Goal: Answer question/provide support

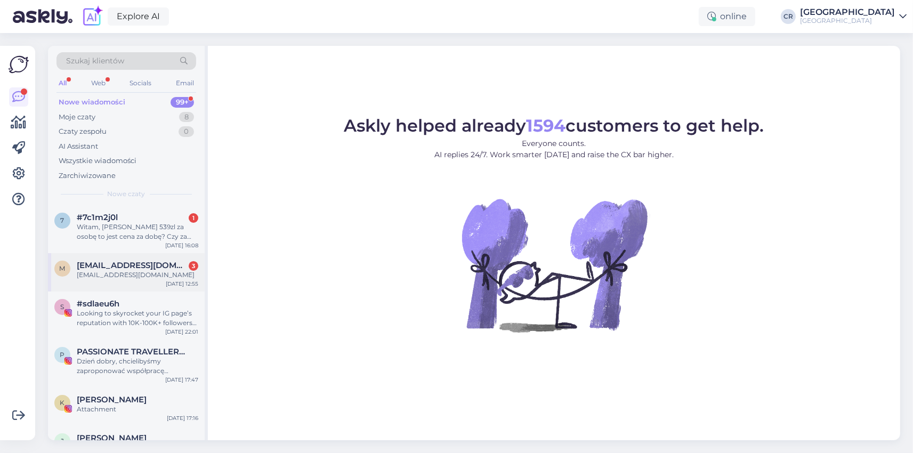
click at [165, 277] on div "[EMAIL_ADDRESS][DOMAIN_NAME]" at bounding box center [137, 275] width 121 height 10
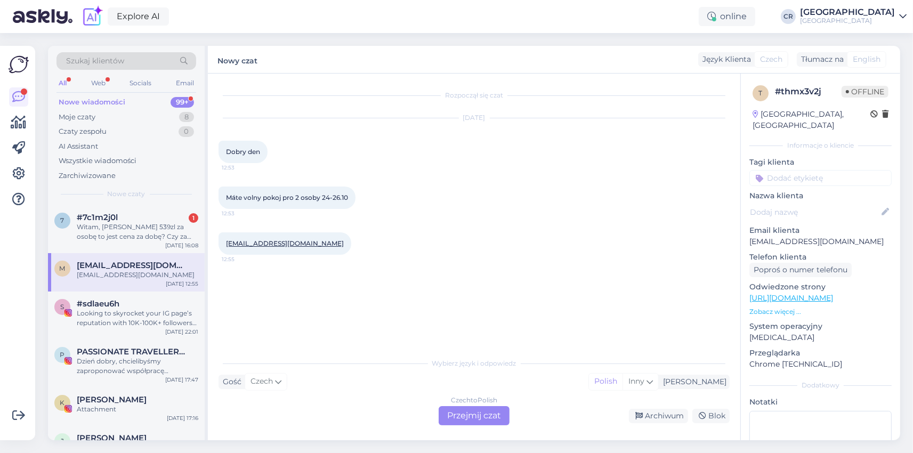
click at [501, 417] on div "Czech to Polish Przejmij czat" at bounding box center [474, 415] width 71 height 19
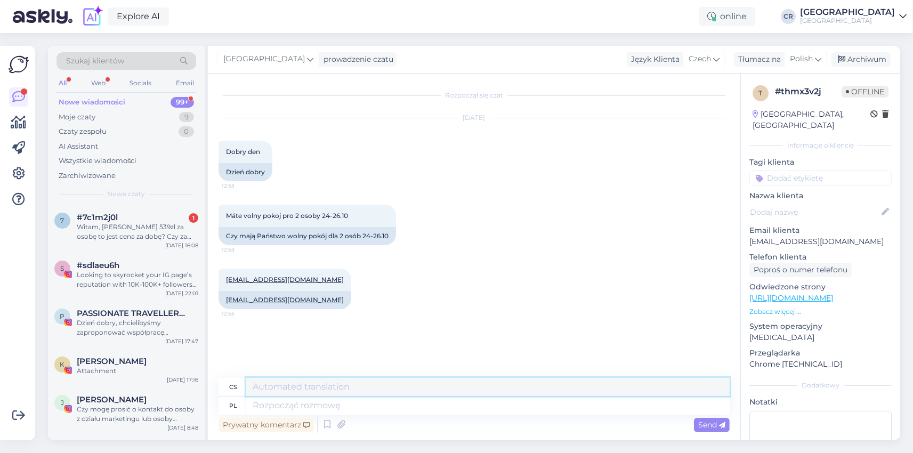
click at [384, 388] on textarea at bounding box center [487, 387] width 483 height 18
click at [376, 396] on div "cs" at bounding box center [473, 387] width 511 height 19
click at [376, 403] on textarea at bounding box center [487, 405] width 483 height 18
type textarea "Dzień"
type textarea "Den"
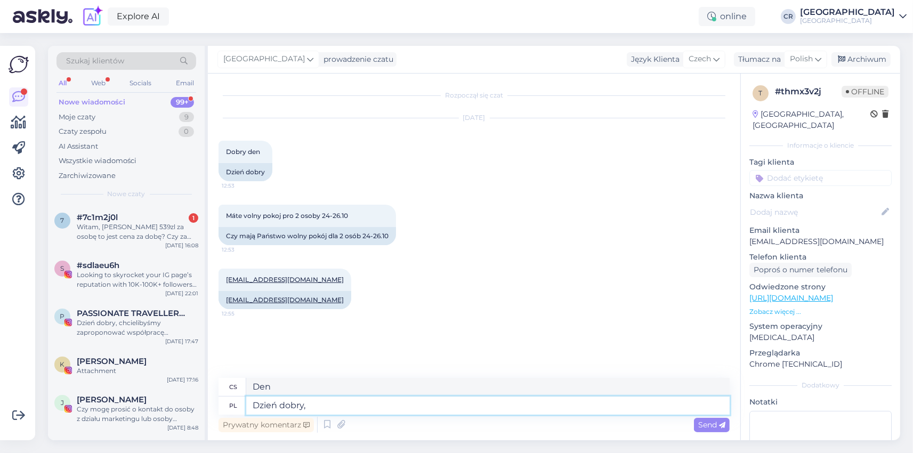
type textarea "Dzień dobry,"
type textarea "Dobré ráno,"
type textarea "Dzień dobry, niestety"
type textarea "Dobré ráno, bohužel"
type textarea "Dzień dobry, niestety nie po"
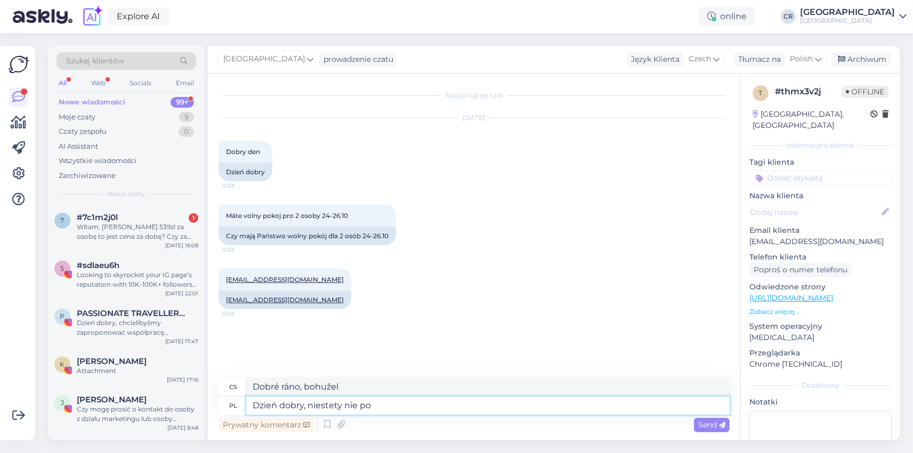
type textarea "Dobré ráno, bohužel ne"
type textarea "Dzień dobry, niestety nie posiadamy d"
type textarea "Dobré ráno, bohužel nemáme"
type textarea "Dzień dobry, niestety"
type textarea "Dobré ráno, bohužel"
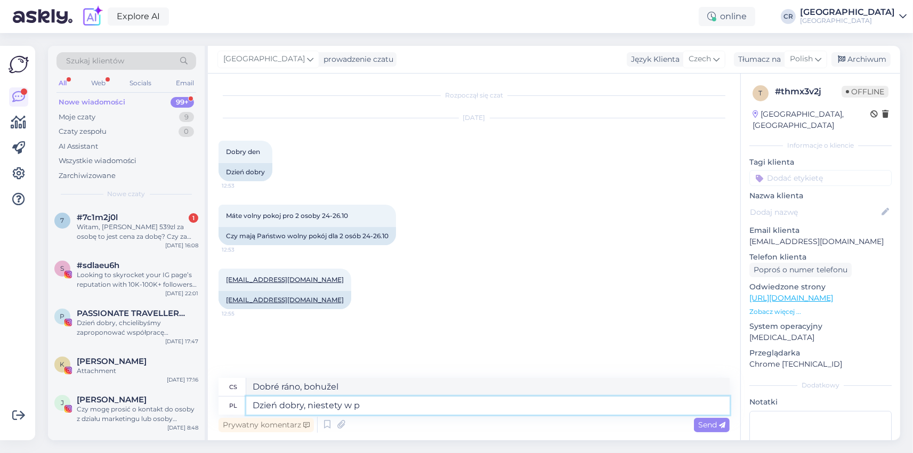
type textarea "Dzień dobry, niestety w po"
type textarea "Dobré ráno, bohužel v"
type textarea "Dzień dobry, niestety w podanym t"
type textarea "Dobré ráno, bohužel v dané situaci"
type textarea "Dzień dobry, niestety w podanym terminie nie"
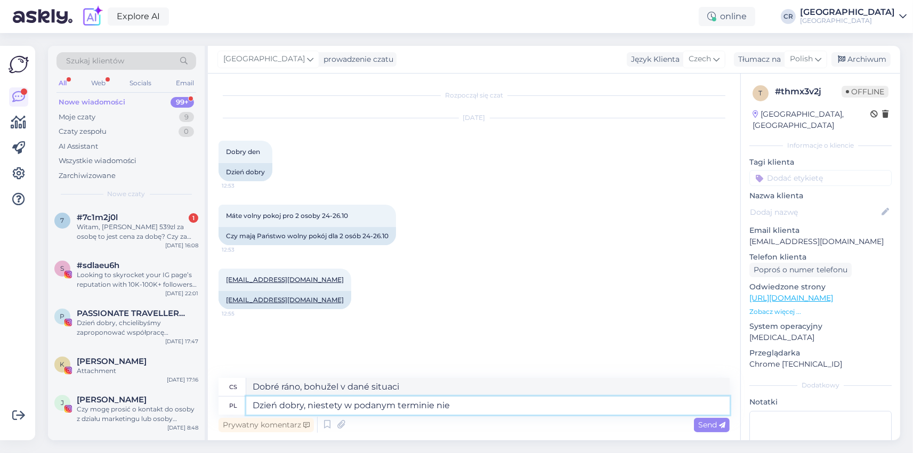
type textarea "Dobré ráno, bohužel v daný den"
type textarea "Dzień dobry, niestety w podanym terminie nie p"
type textarea "Dobré ráno, bohužel ne v daný den"
type textarea "Dzień dobry, niestety w podanym terminie nie posiadamy fo"
type textarea "Dobré ráno, bohužel nemáme v uvedeném termínu volné místo."
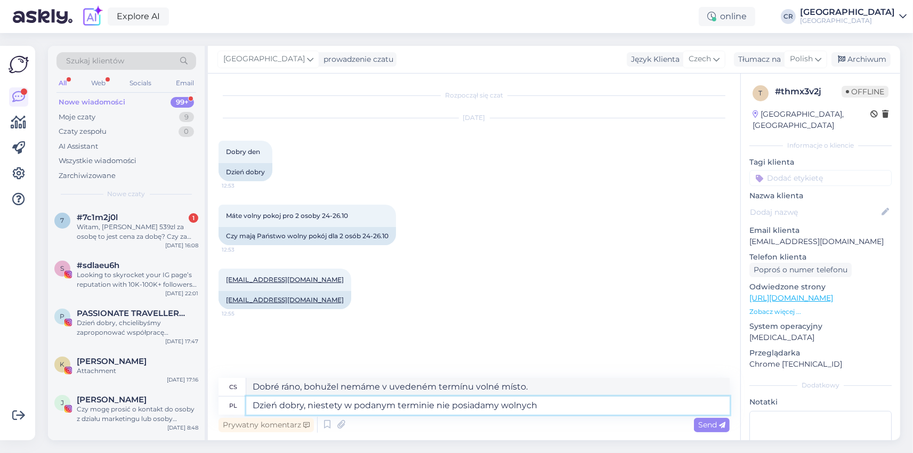
type textarea "Dzień dobry, niestety w podanym terminie nie posiadamy wolnych"
type textarea "Dobré ráno, bohužel v uvedeném termínu nemáme žádnou volnou kapacitu."
type textarea "Dzień dobry, niestety w podanym terminie nie posiadamy wolnych pokoi."
type textarea "Dobré ráno, bohužel nemáme v uvedeném termínu žádné volné pokoje."
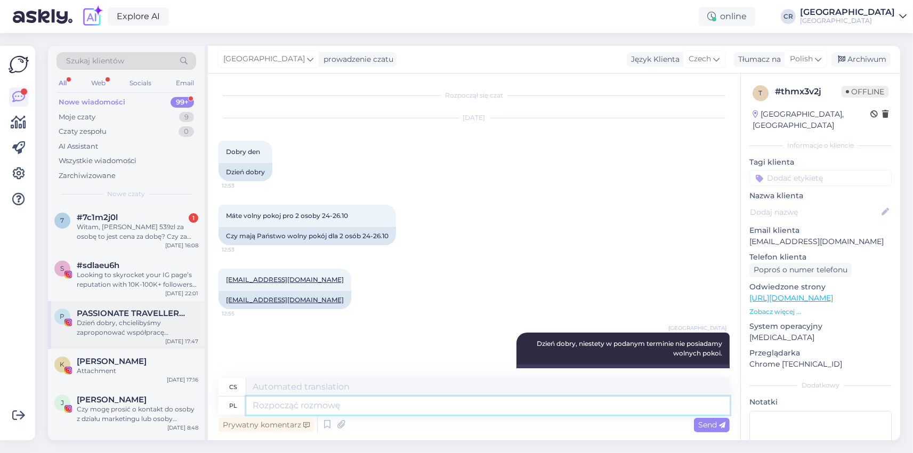
scroll to position [35, 0]
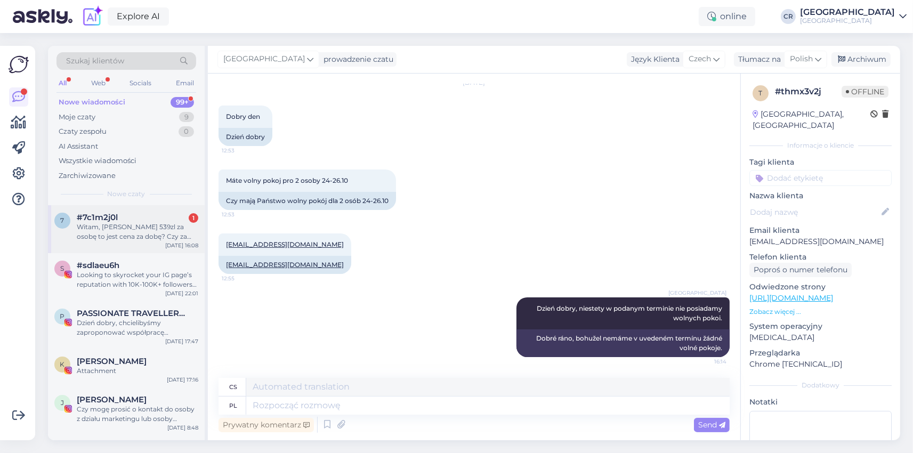
click at [113, 229] on div "Witam, [PERSON_NAME] 539zl za osobę to jest cena za dobę? Czy za całość w jesie…" at bounding box center [137, 231] width 121 height 19
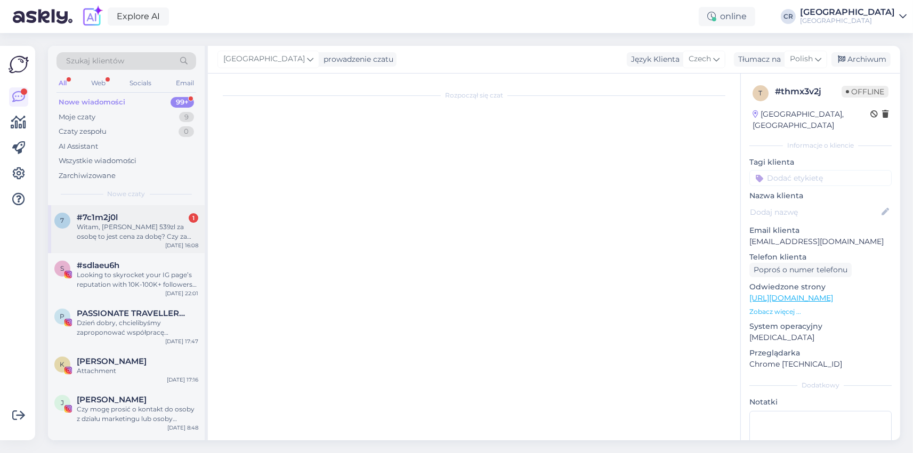
scroll to position [0, 0]
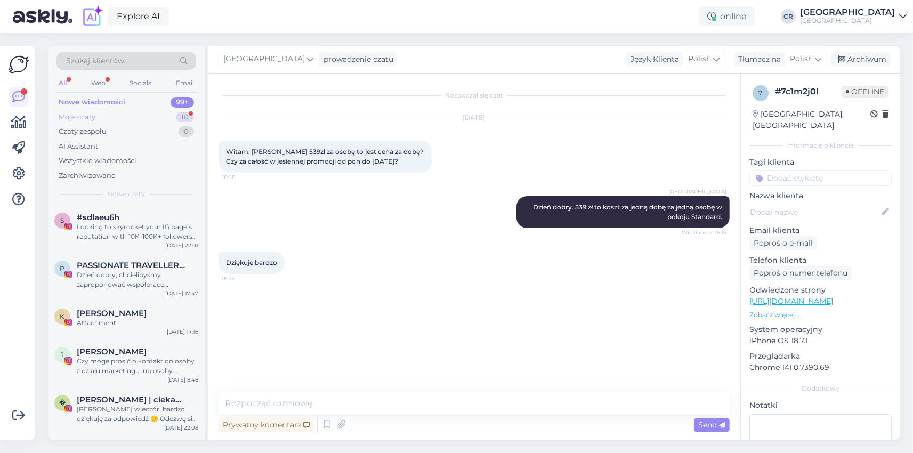
click at [103, 117] on div "Moje czaty 10" at bounding box center [126, 117] width 140 height 15
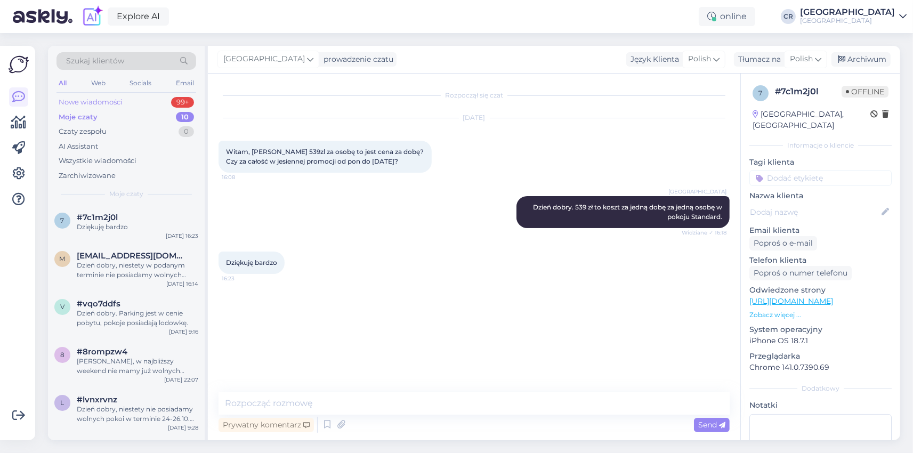
click at [173, 103] on div "99+" at bounding box center [182, 102] width 23 height 11
